Goal: Task Accomplishment & Management: Manage account settings

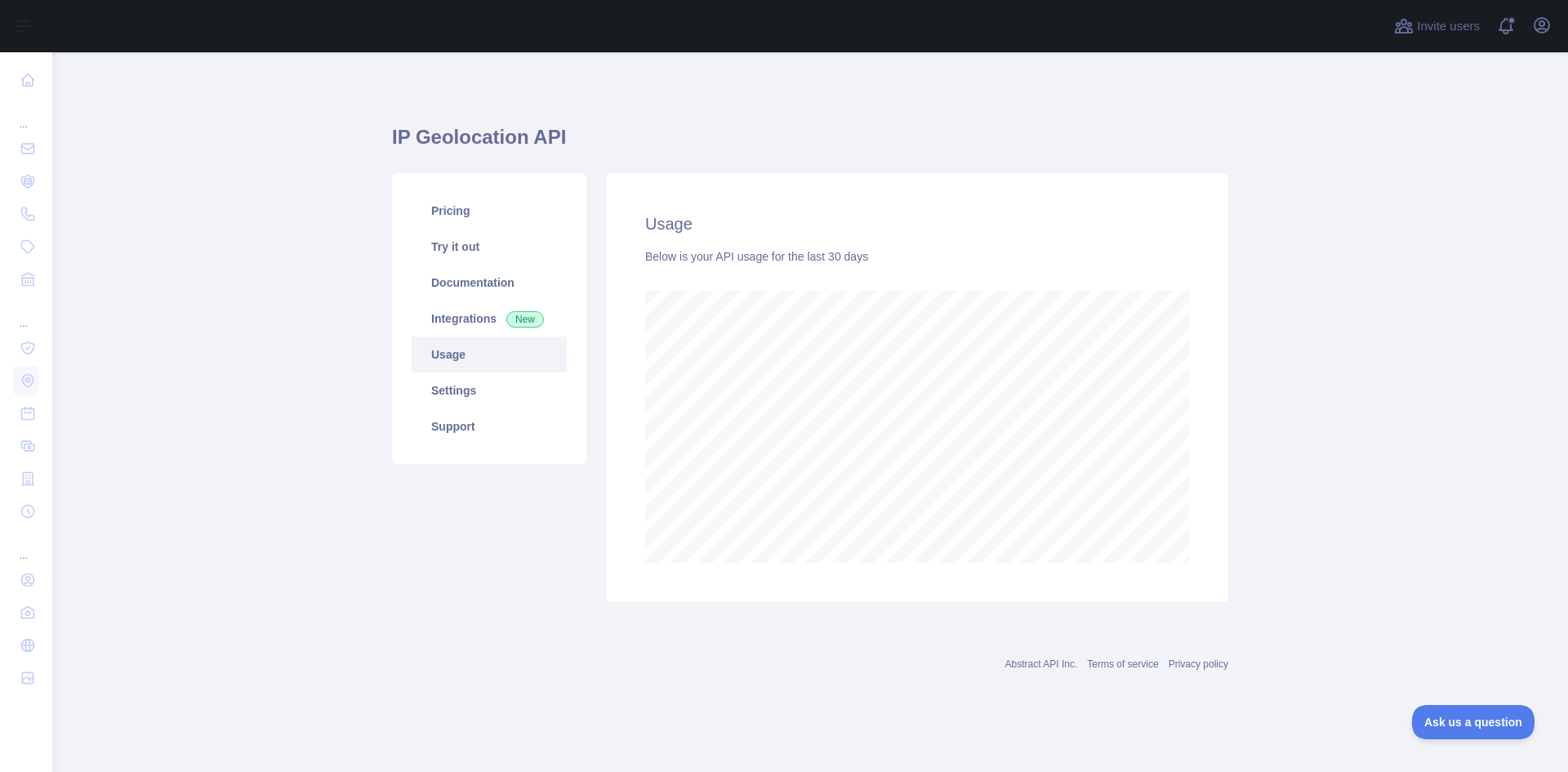
scroll to position [720, 1516]
click at [486, 395] on link "Settings" at bounding box center [489, 391] width 156 height 36
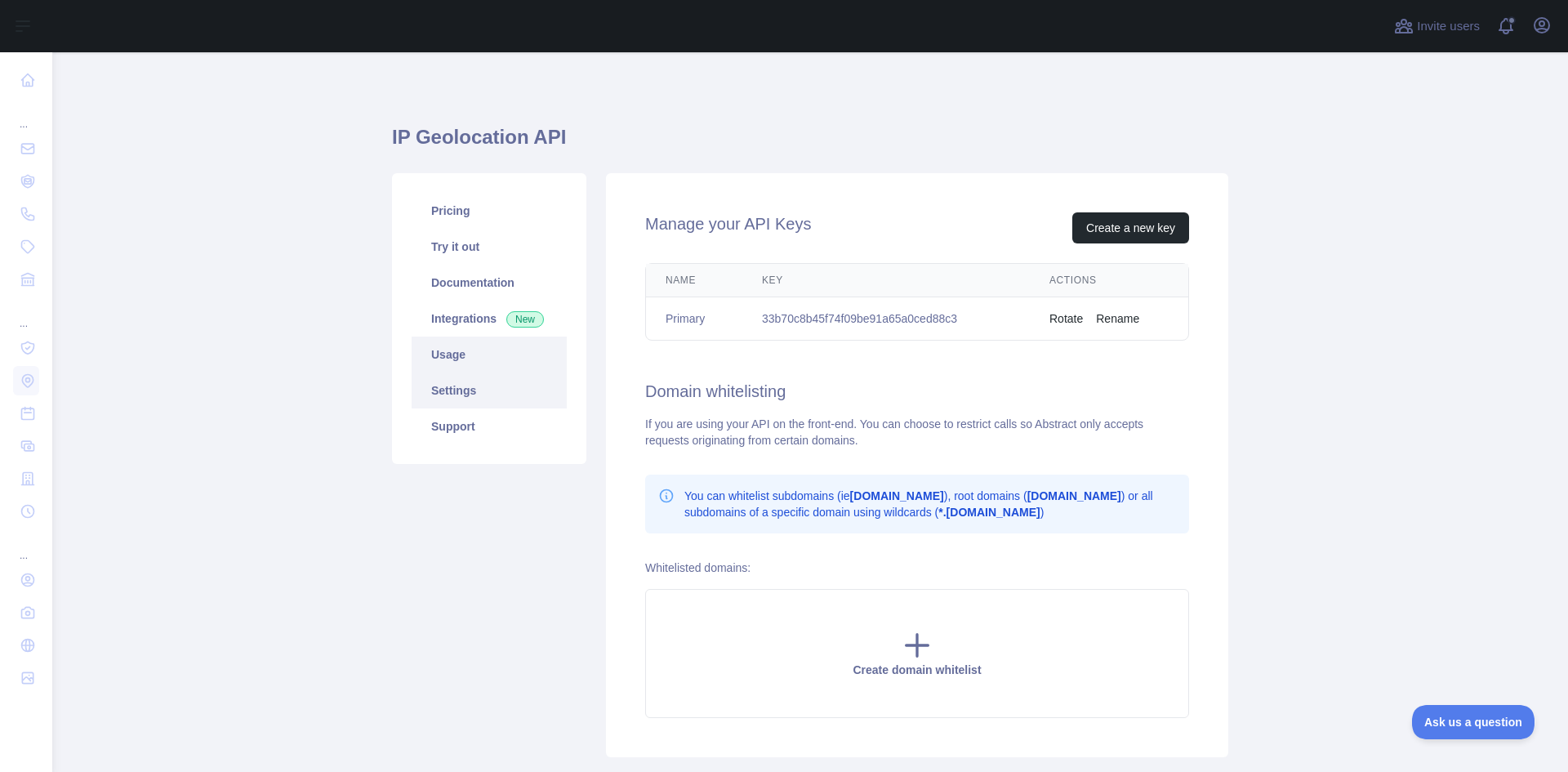
click at [482, 357] on link "Usage" at bounding box center [489, 354] width 156 height 36
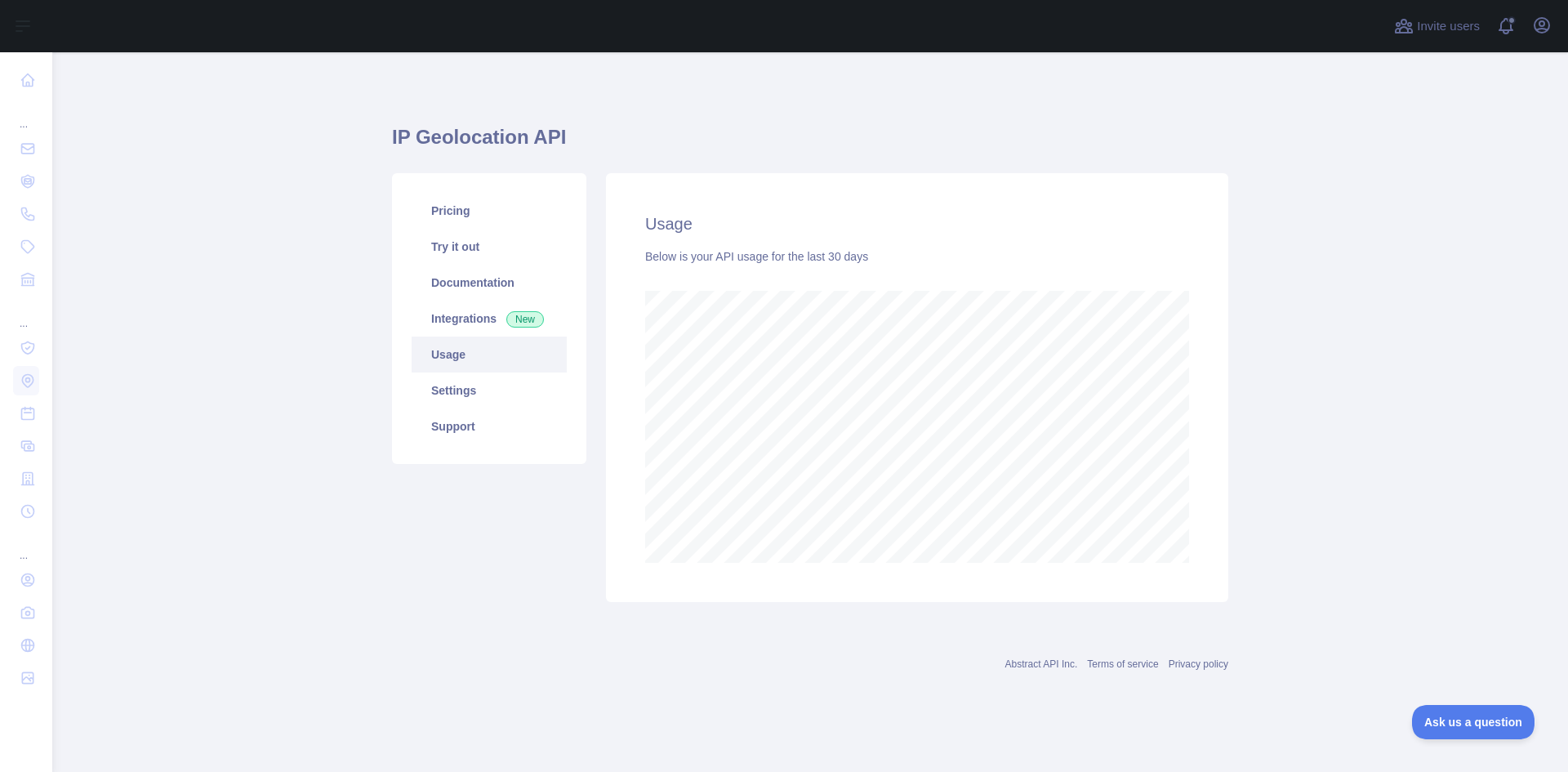
scroll to position [720, 1516]
